Goal: Task Accomplishment & Management: Complete application form

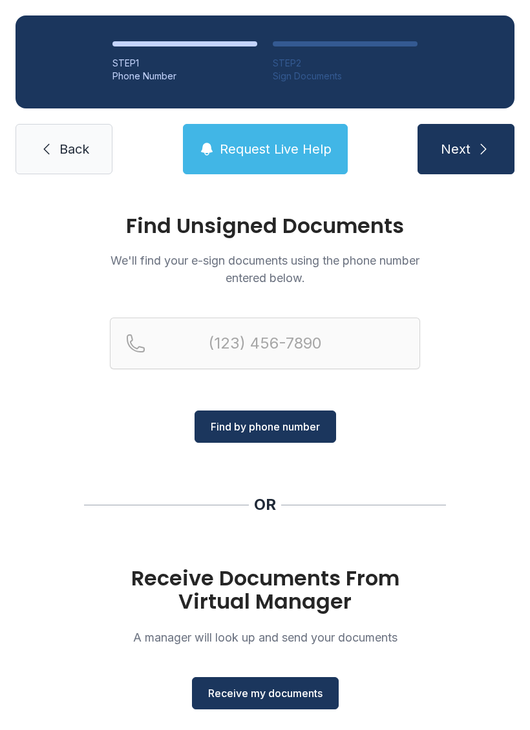
click at [273, 696] on span "Receive my documents" at bounding box center [265, 693] width 114 height 15
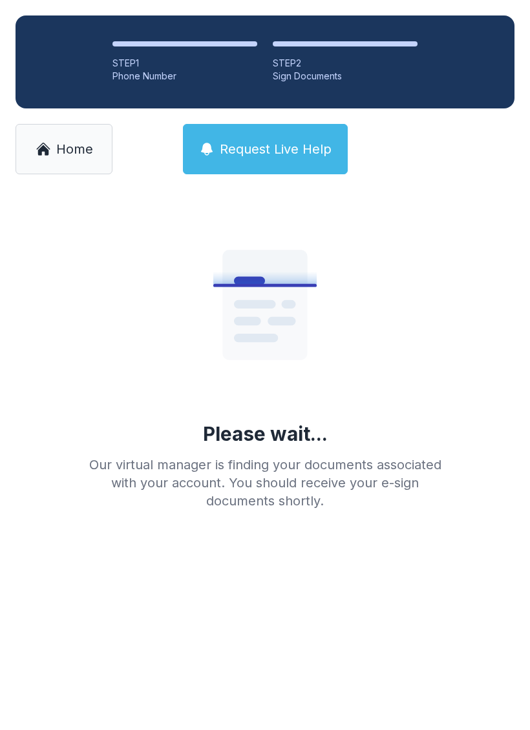
click at [269, 452] on div "Please wait... Our virtual manager is finding your documents associated with yo…" at bounding box center [265, 355] width 372 height 310
click at [268, 457] on div "Our virtual manager is finding your documents associated with your account. You…" at bounding box center [265, 483] width 372 height 54
click at [68, 149] on span "Home" at bounding box center [74, 149] width 37 height 18
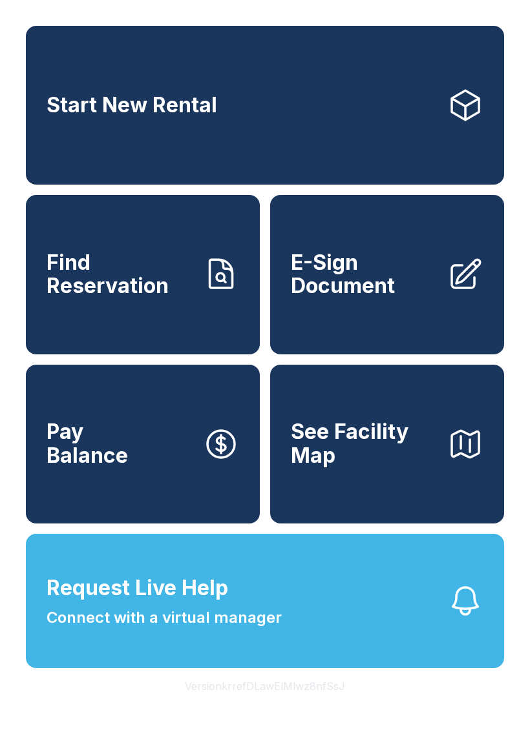
click at [347, 298] on span "E-Sign Document" at bounding box center [364, 274] width 146 height 47
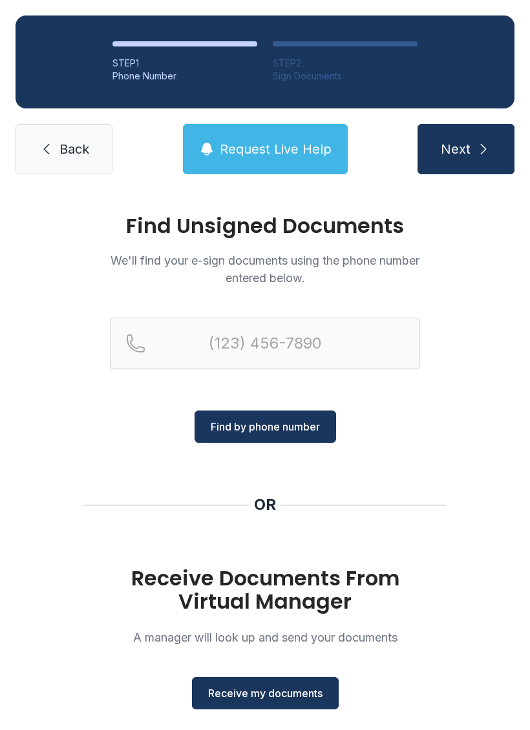
click at [263, 686] on span "Receive my documents" at bounding box center [265, 693] width 114 height 15
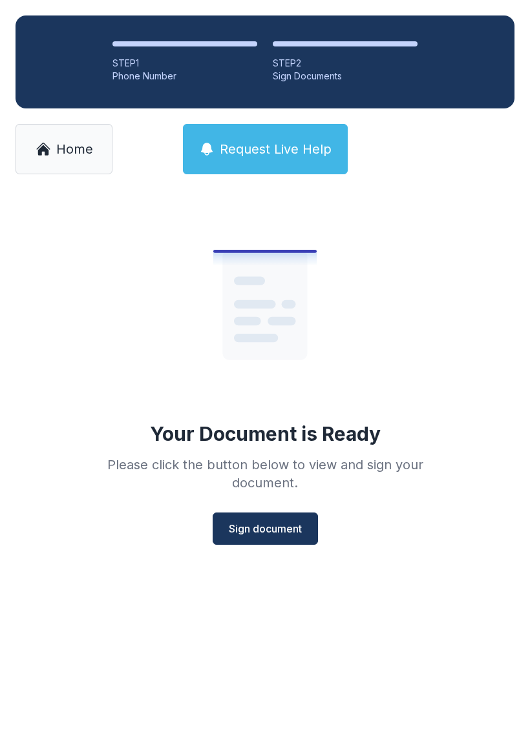
click at [268, 526] on span "Sign document" at bounding box center [265, 528] width 73 height 15
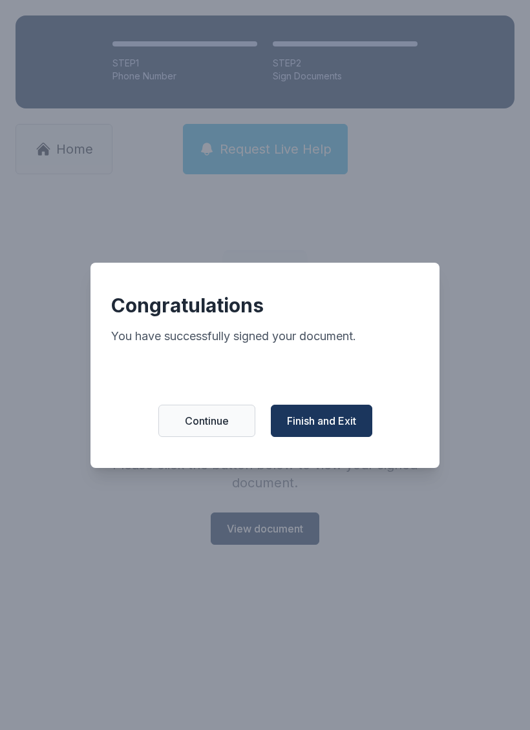
click at [347, 429] on span "Finish and Exit" at bounding box center [321, 420] width 69 height 15
